Goal: Task Accomplishment & Management: Use online tool/utility

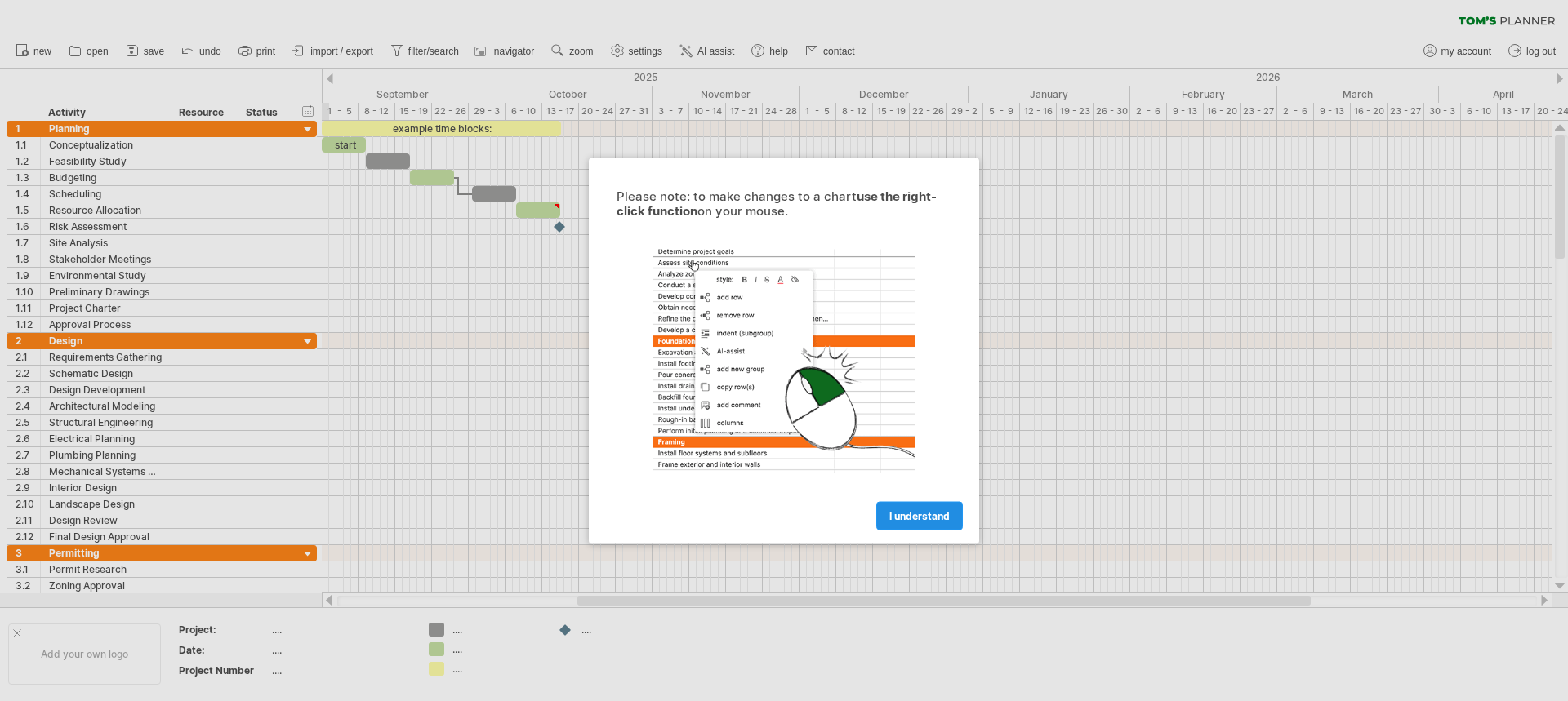
click at [938, 518] on span "I understand" at bounding box center [919, 516] width 61 height 13
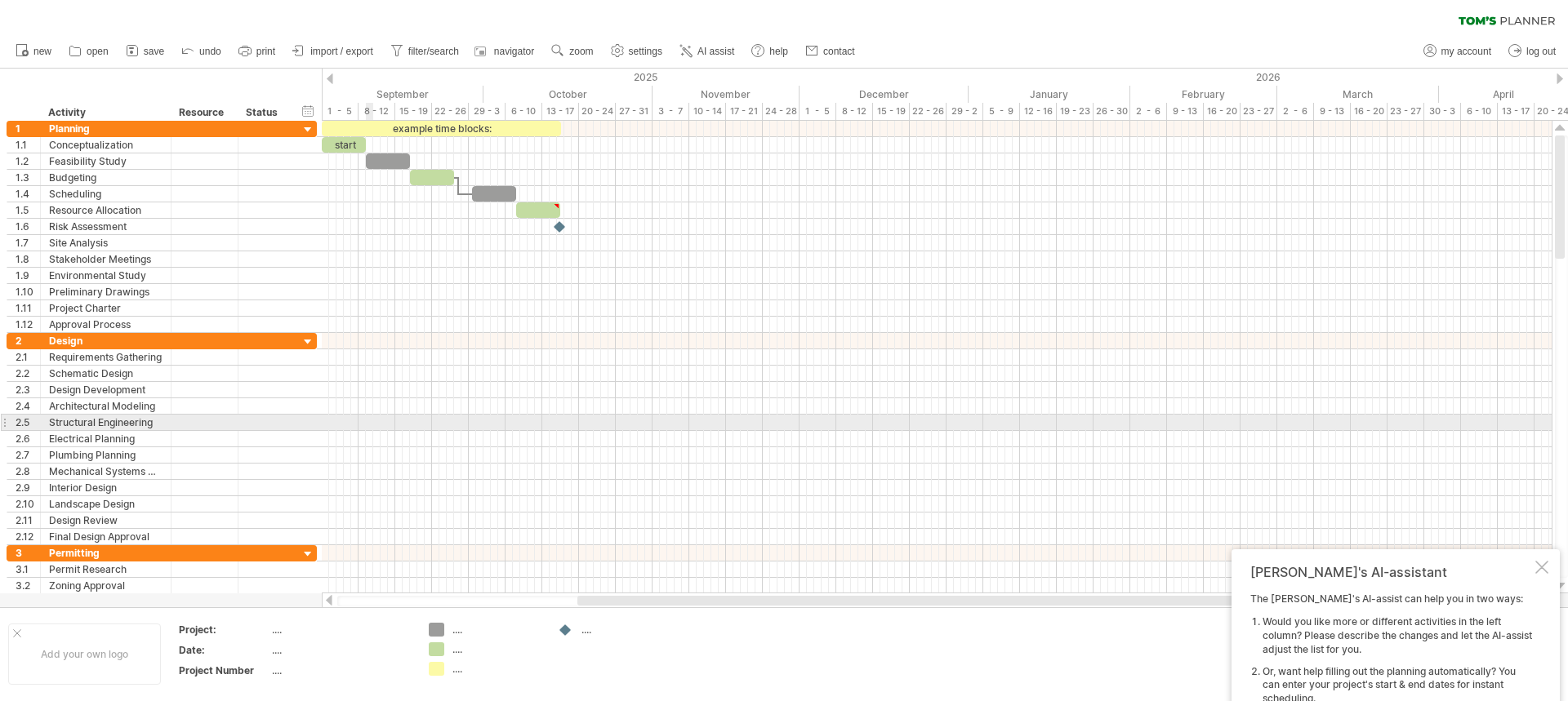
click at [325, 418] on div at bounding box center [936, 423] width 1230 height 16
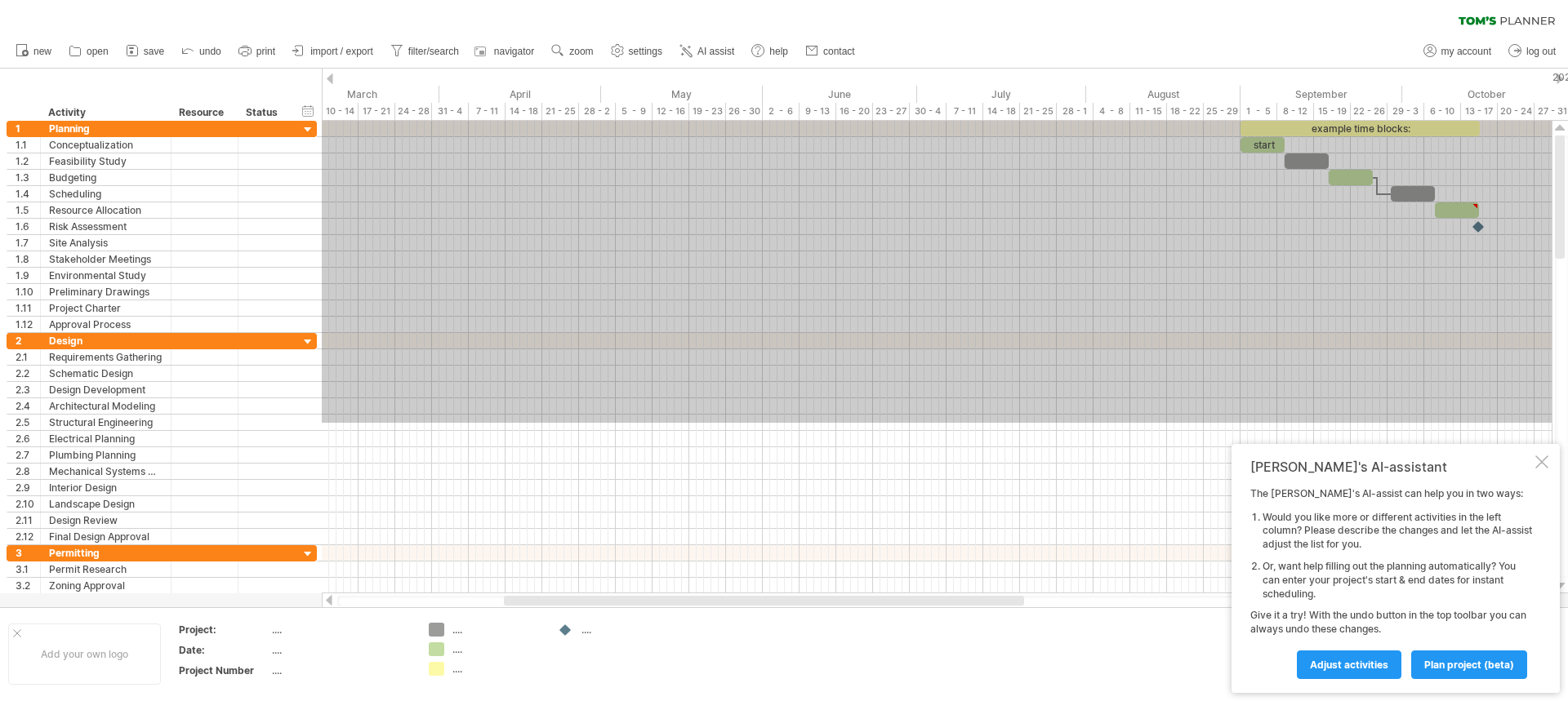
drag, startPoint x: 1249, startPoint y: 423, endPoint x: 0, endPoint y: 94, distance: 1291.6
click at [0, 94] on div "Trying to reach [DOMAIN_NAME] Connected again... 0% clear filter new 1" at bounding box center [784, 350] width 1568 height 701
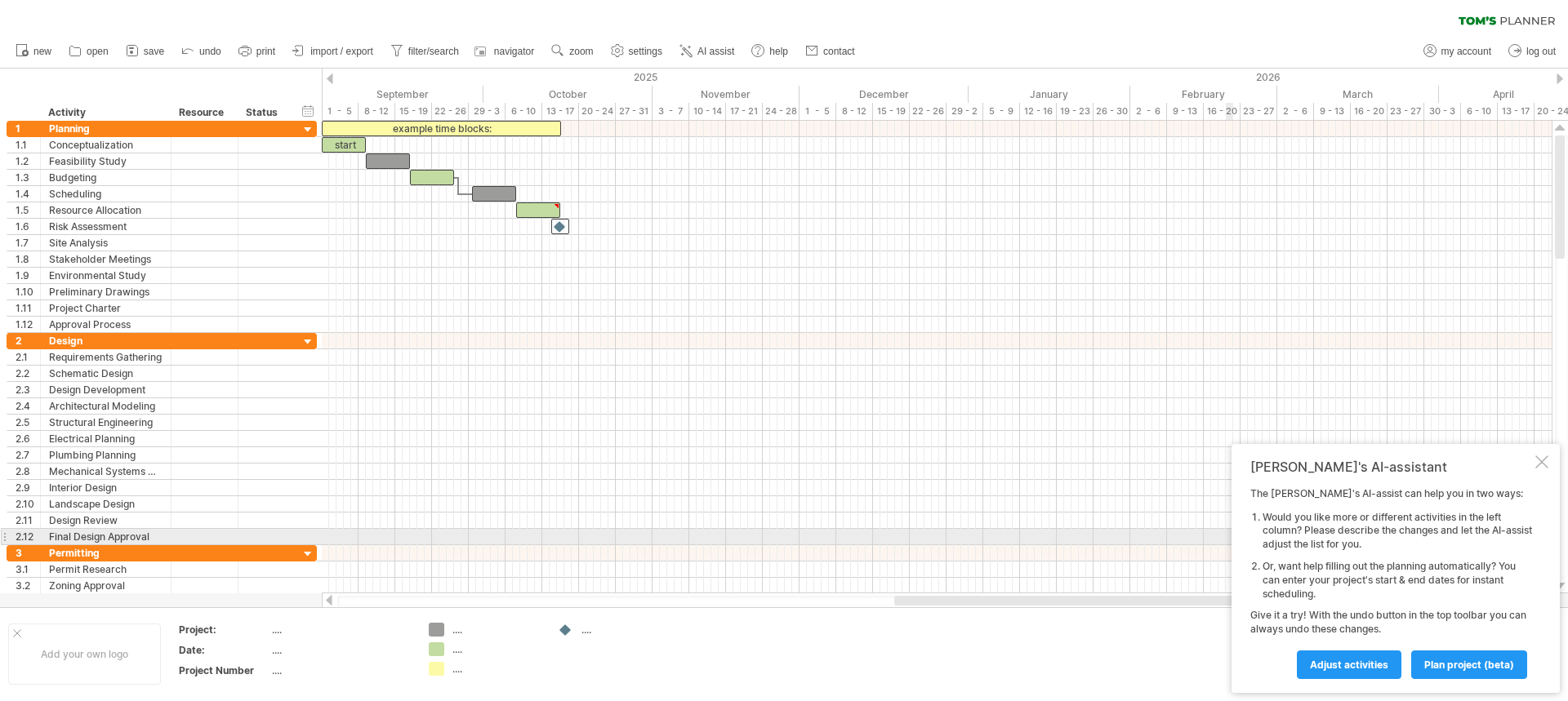
drag, startPoint x: 887, startPoint y: 596, endPoint x: 1282, endPoint y: 531, distance: 400.3
click at [1282, 531] on div "Trying to reach [DOMAIN_NAME] Connected again... 0% clear filter new 1" at bounding box center [784, 350] width 1568 height 701
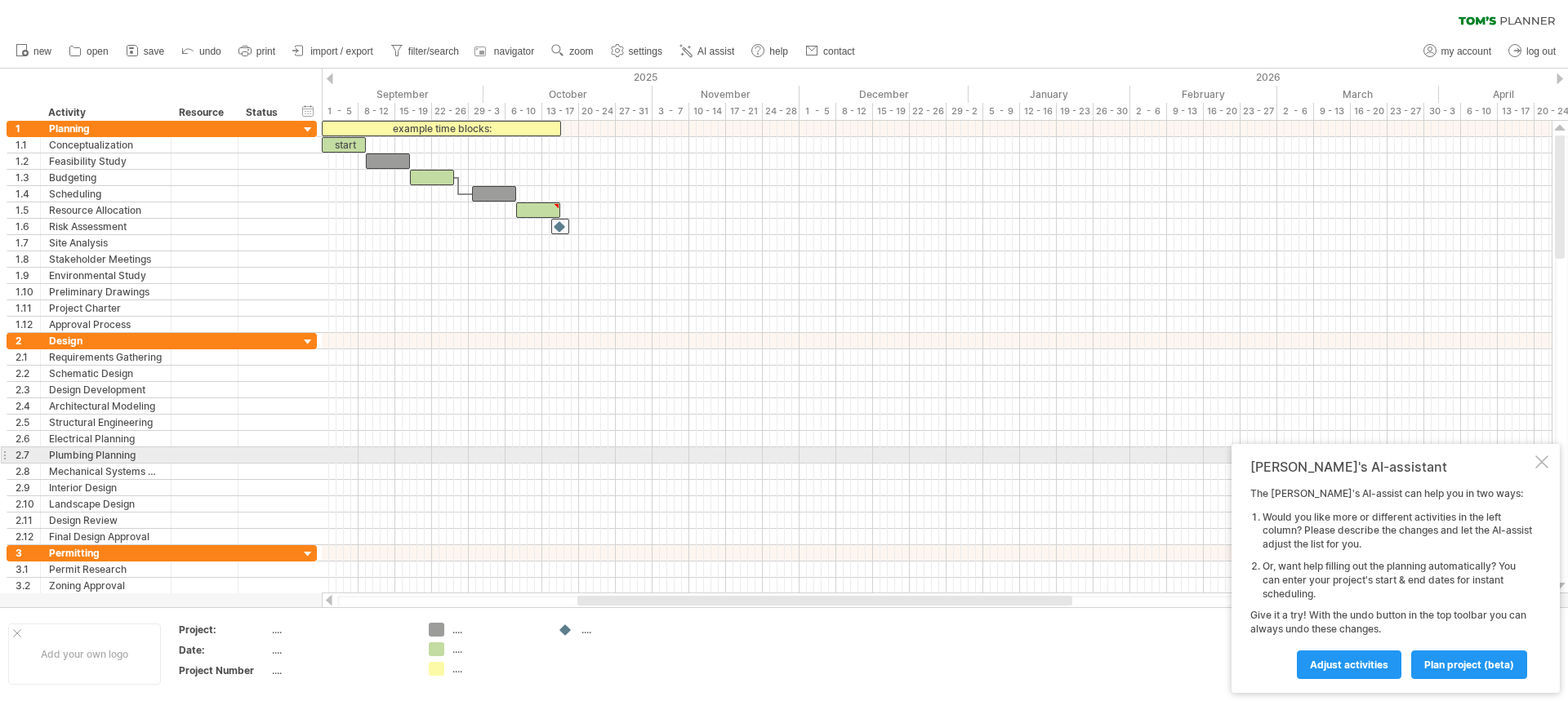
click at [1548, 455] on div at bounding box center [1542, 462] width 13 height 13
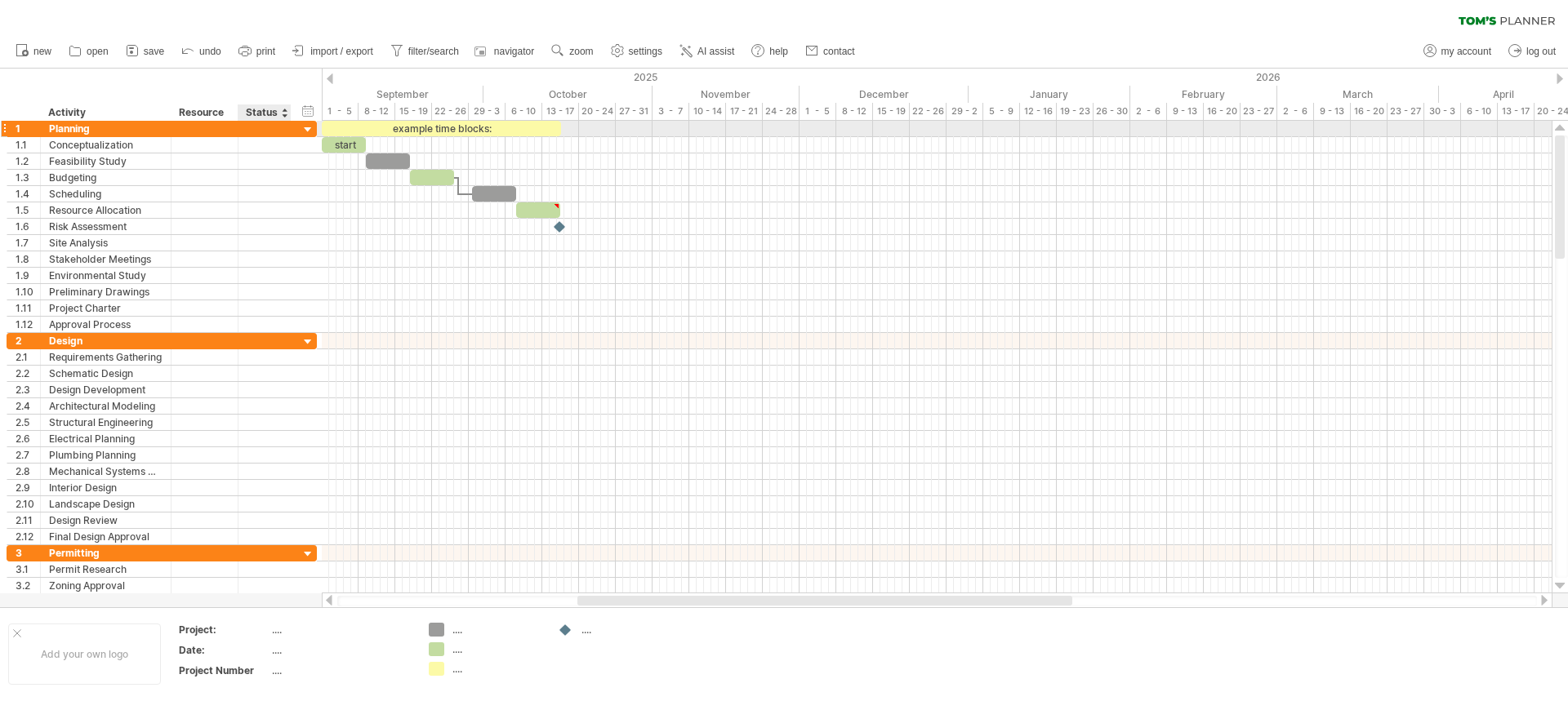
click at [308, 130] on div at bounding box center [308, 130] width 15 height 15
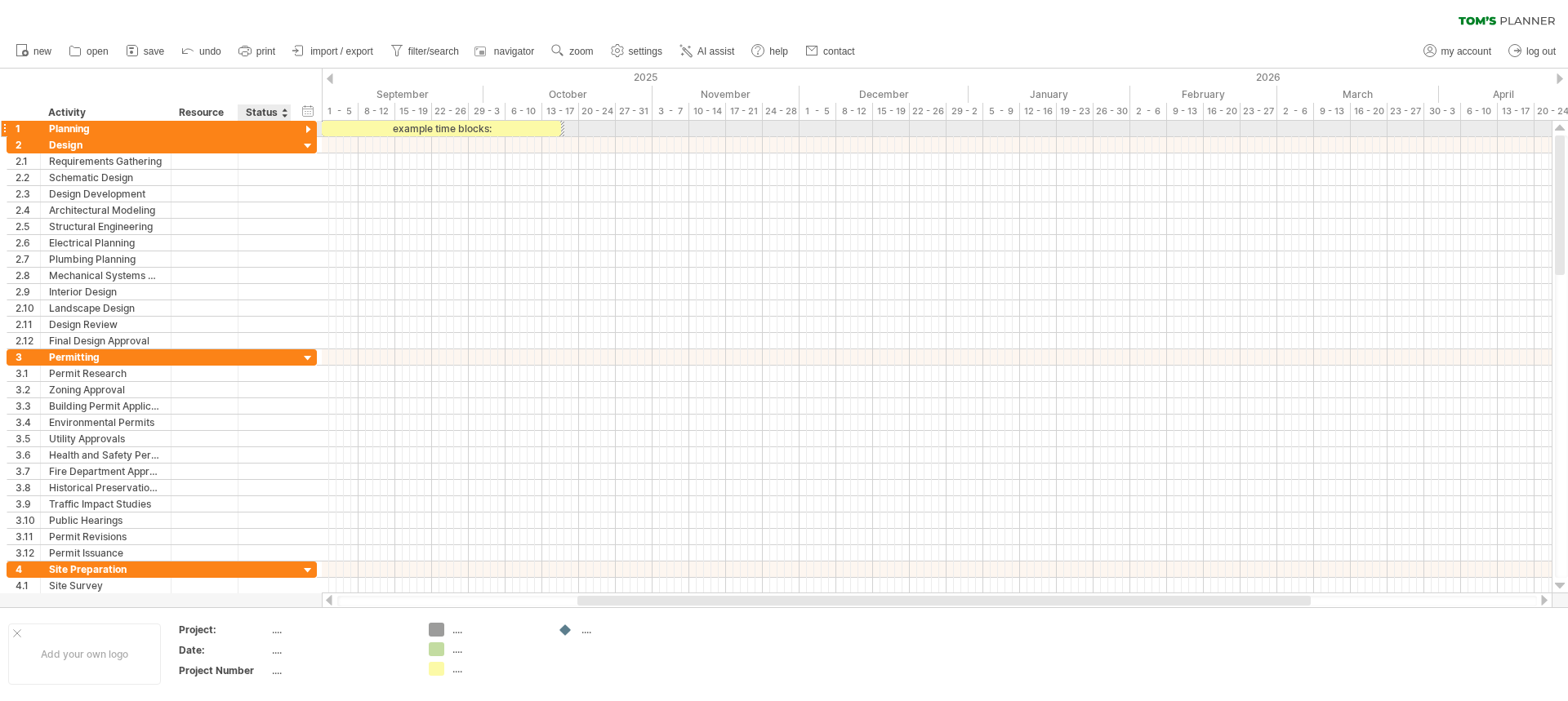
click at [308, 130] on div at bounding box center [308, 130] width 15 height 15
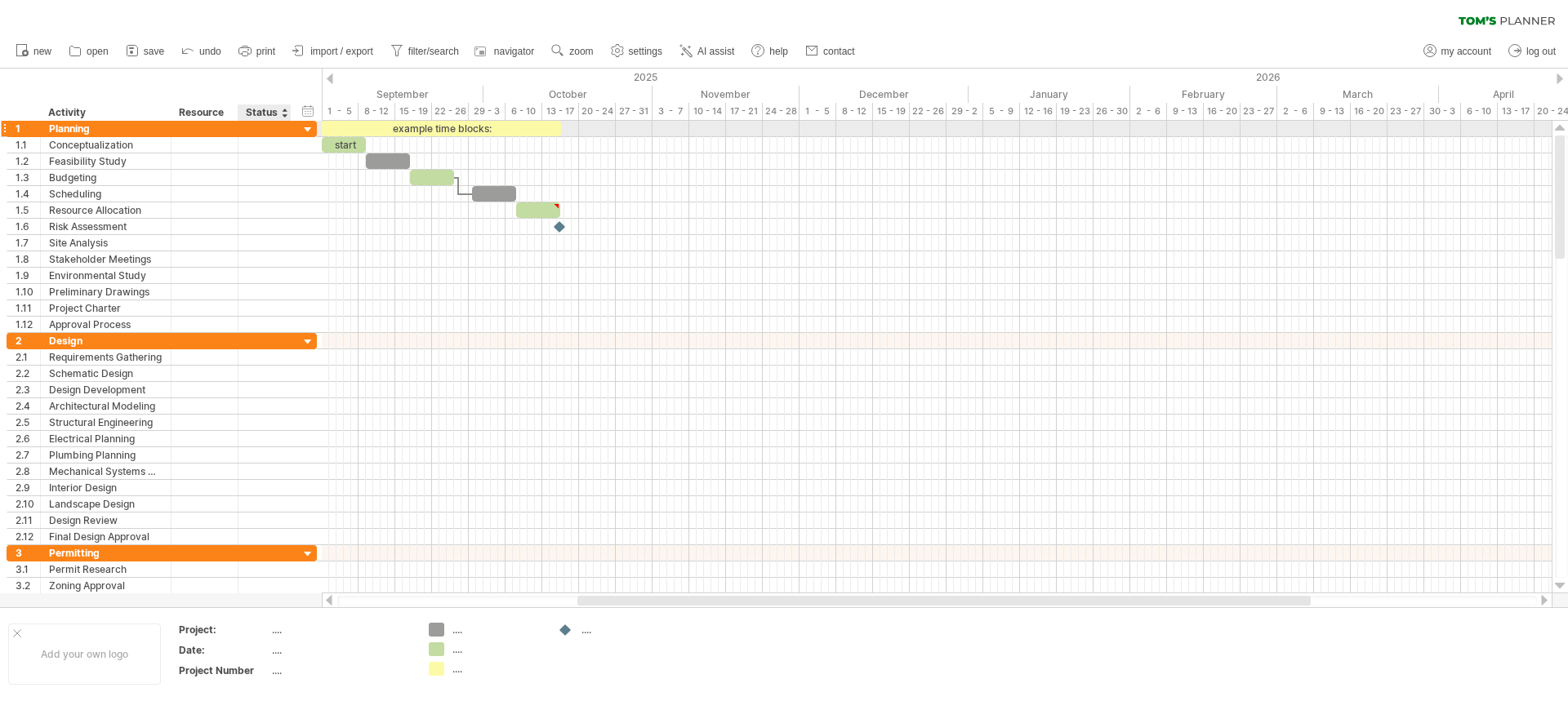
click at [308, 130] on div at bounding box center [308, 130] width 15 height 15
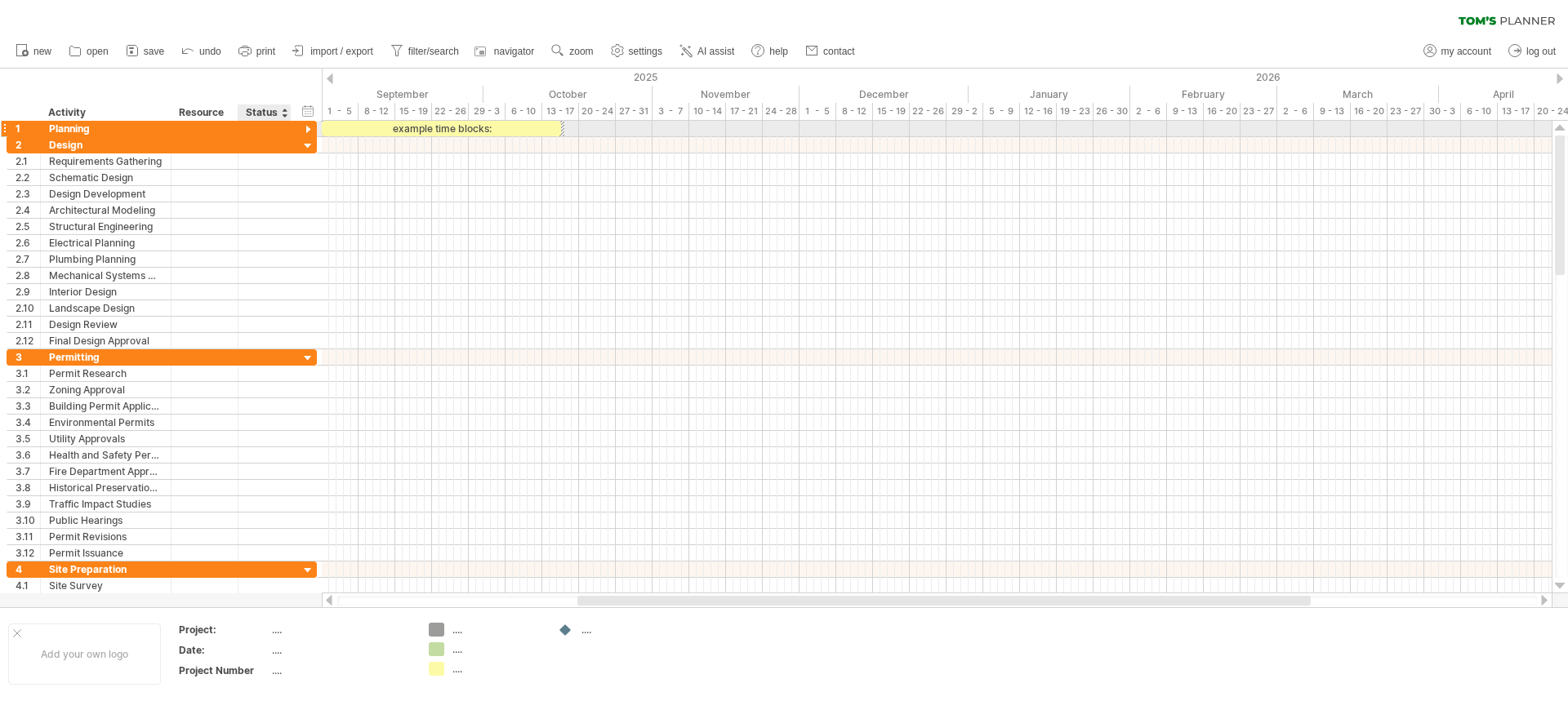
click at [308, 130] on div at bounding box center [308, 130] width 15 height 15
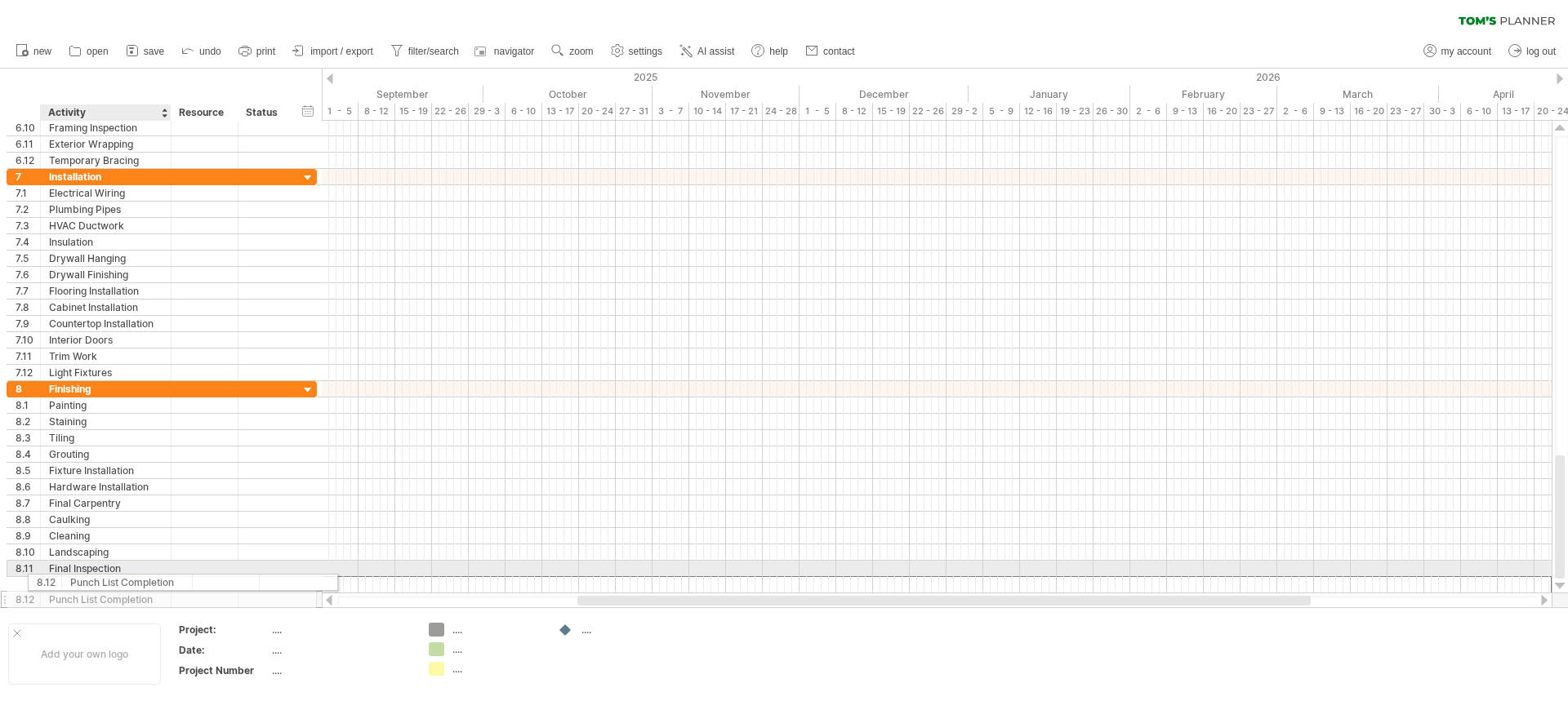
drag, startPoint x: 155, startPoint y: 582, endPoint x: 127, endPoint y: 580, distance: 28.1
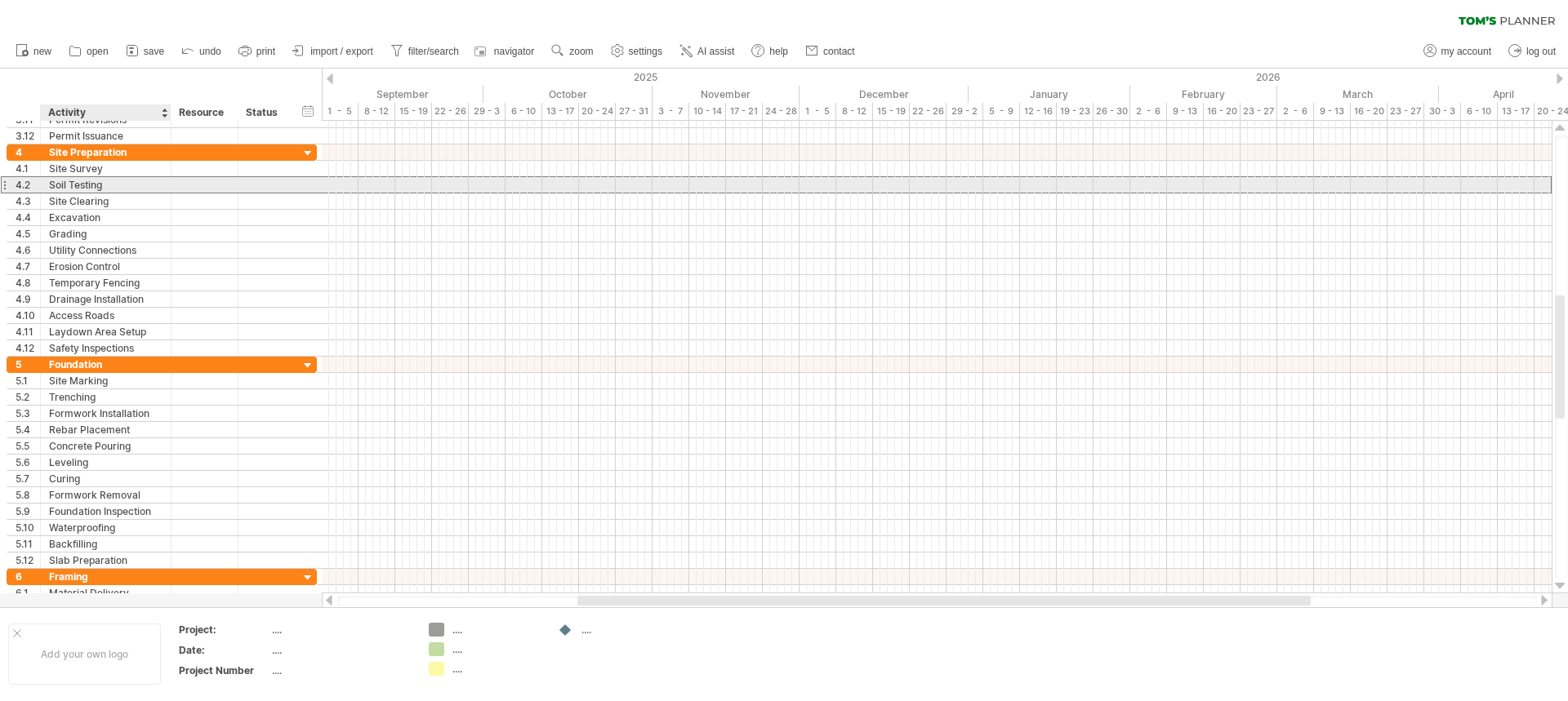
click at [81, 183] on div "Soil Testing" at bounding box center [106, 184] width 114 height 15
click at [0, 0] on input "**********" at bounding box center [0, 0] width 0 height 0
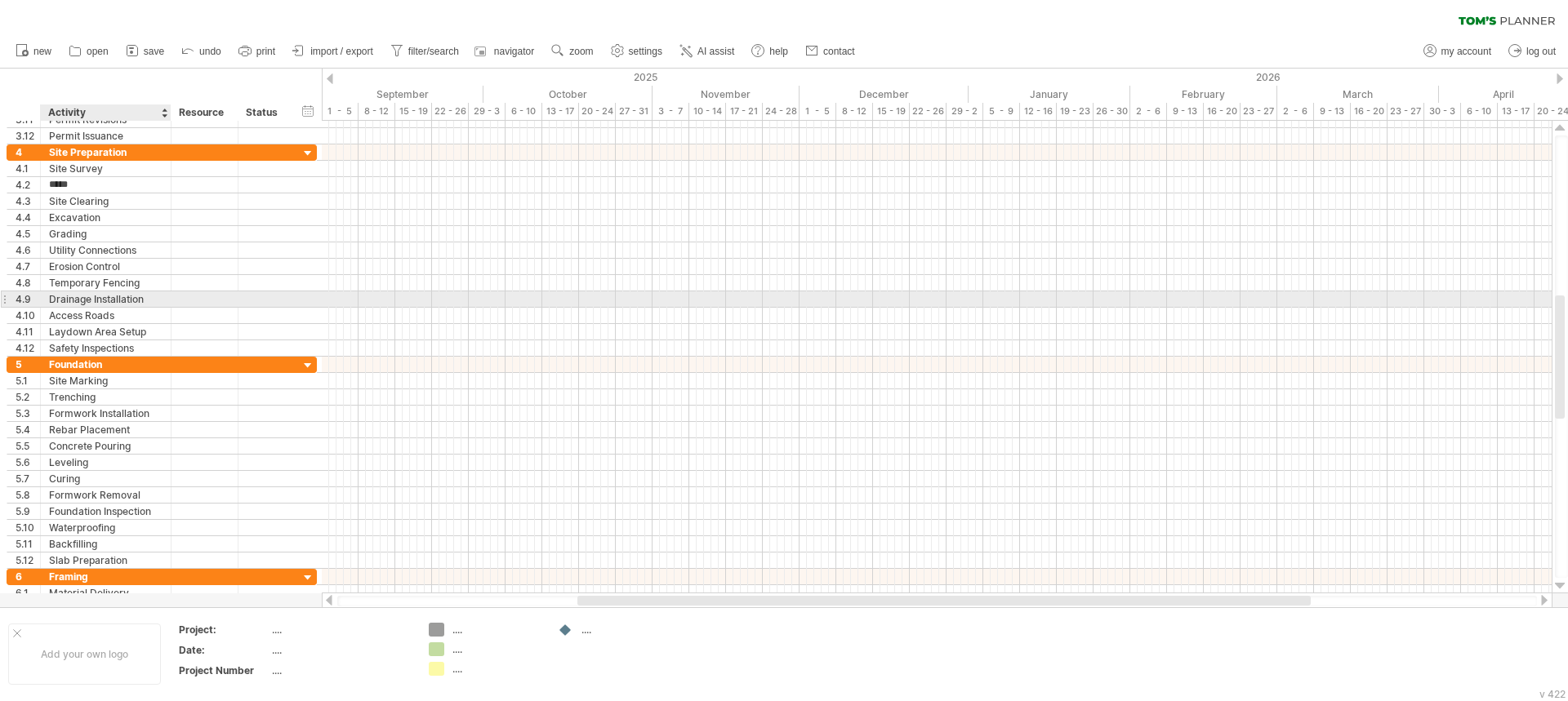
type input "**********"
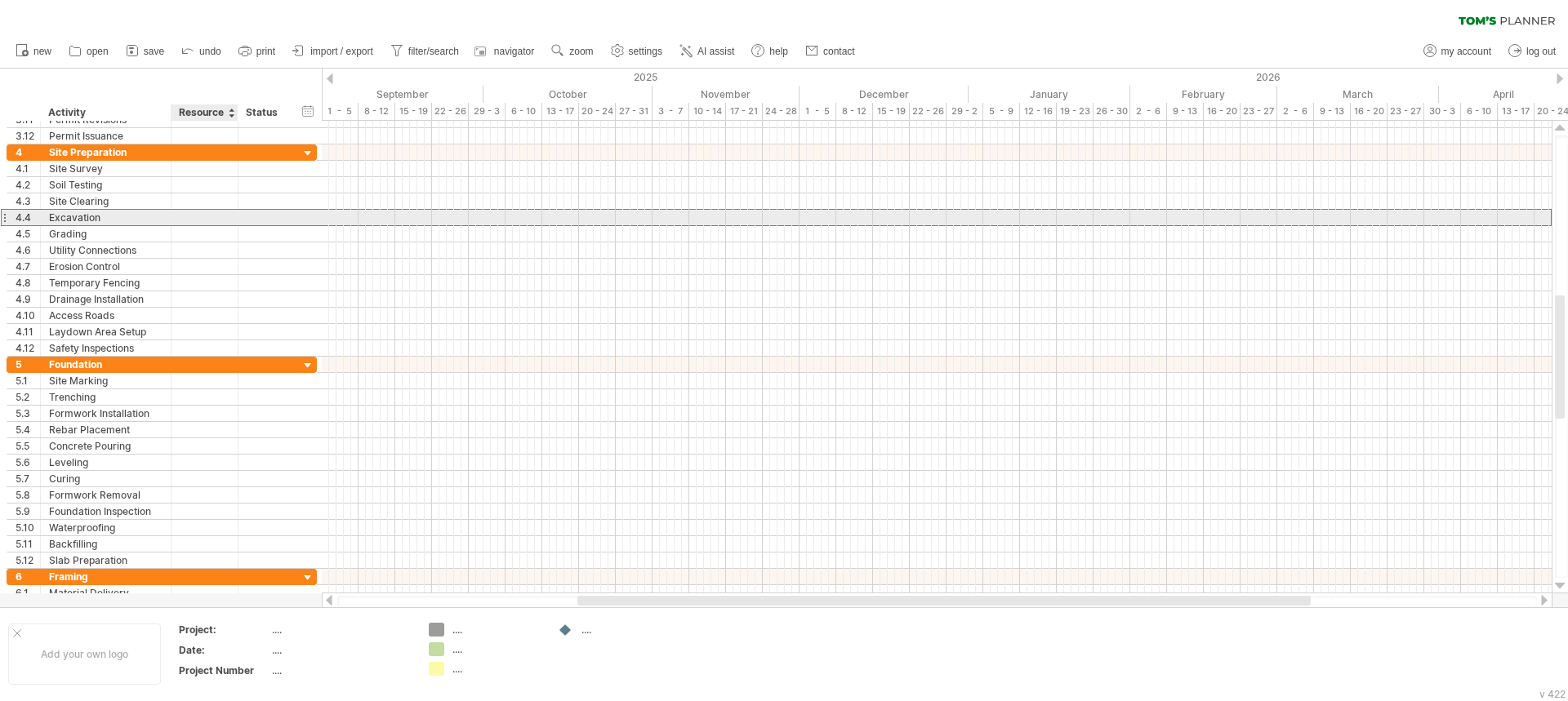
click at [230, 210] on div at bounding box center [205, 217] width 67 height 15
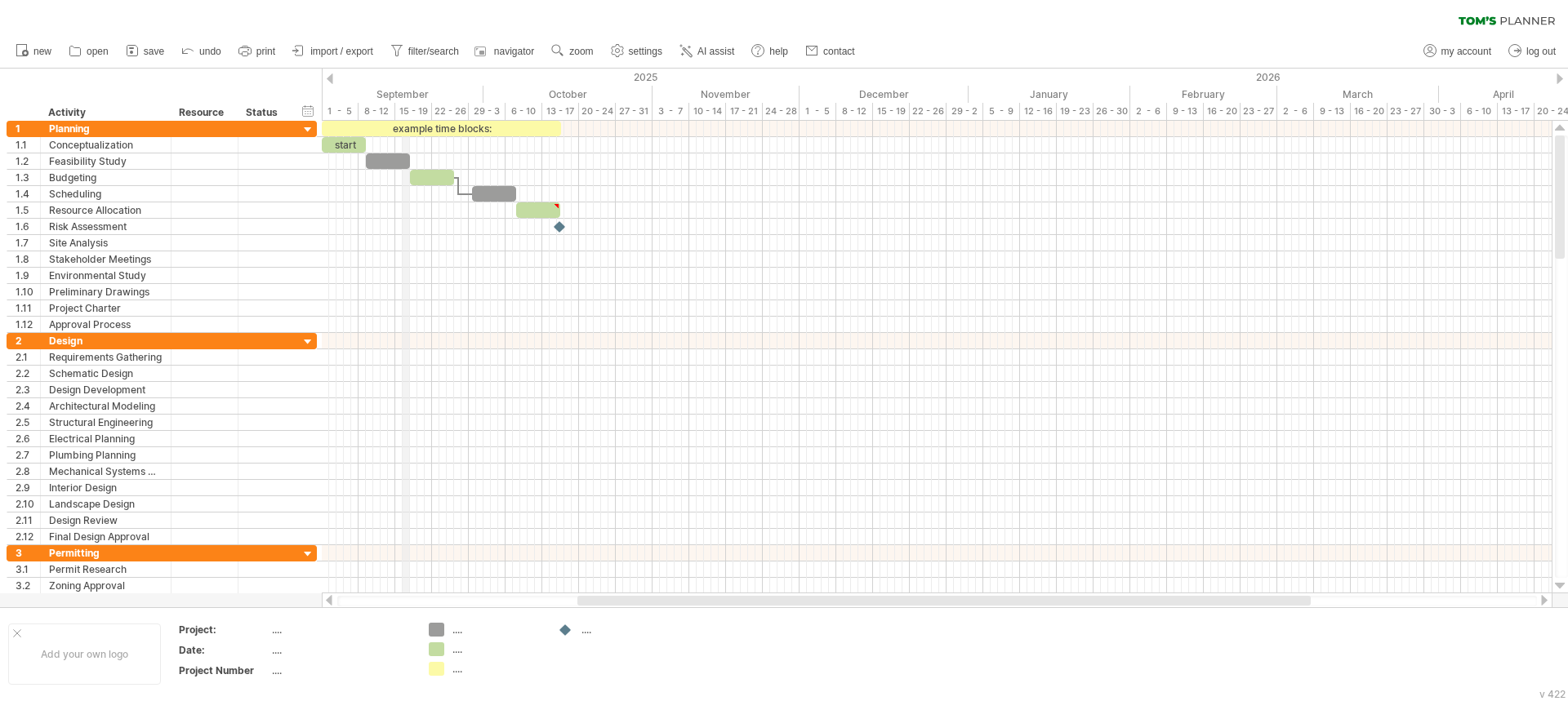
click at [406, 95] on div "September" at bounding box center [402, 94] width 162 height 17
click at [410, 91] on div "September" at bounding box center [402, 94] width 162 height 17
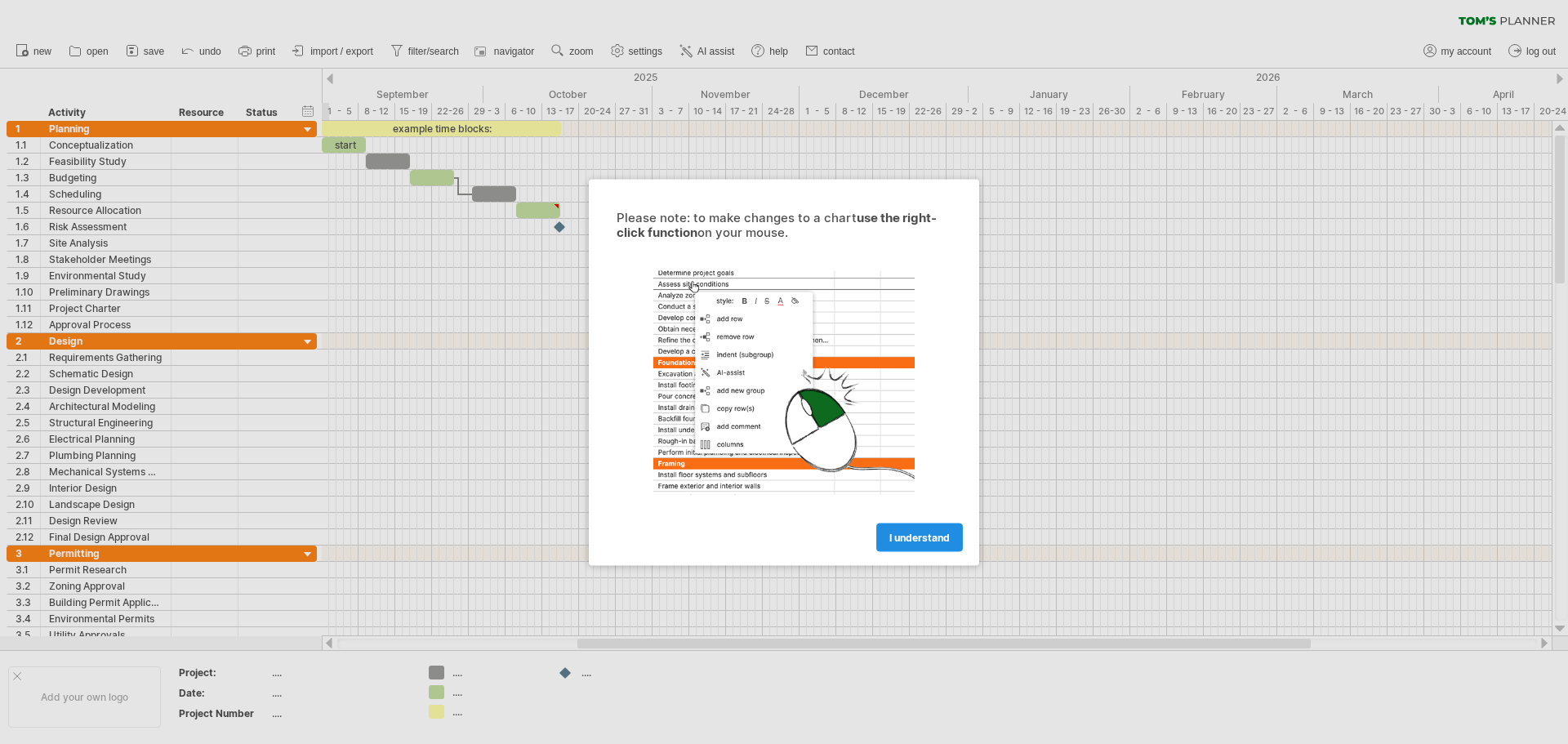
click at [944, 546] on link "I understand" at bounding box center [920, 537] width 87 height 29
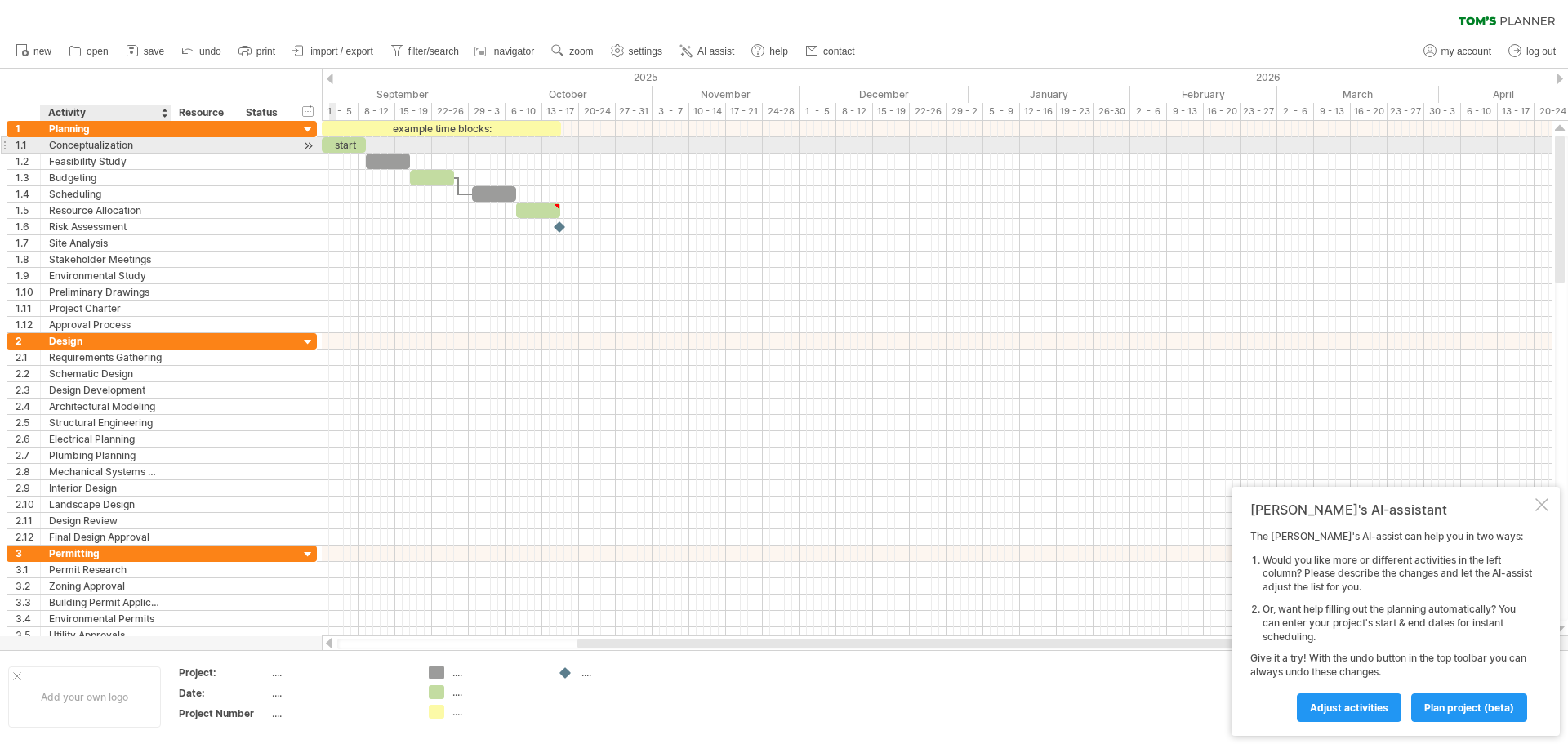
click at [53, 140] on div "Conceptualization" at bounding box center [106, 145] width 114 height 15
click at [53, 140] on input "**********" at bounding box center [106, 145] width 114 height 15
